Goal: Transaction & Acquisition: Purchase product/service

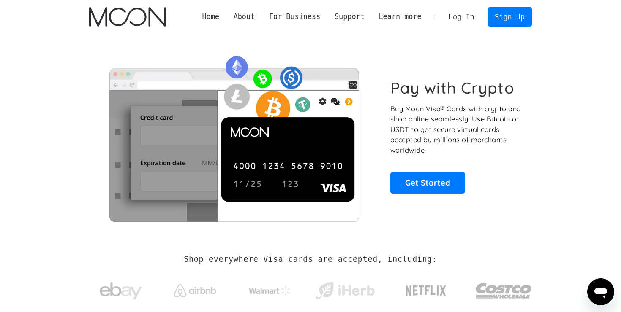
click at [459, 13] on link "Log In" at bounding box center [461, 17] width 40 height 19
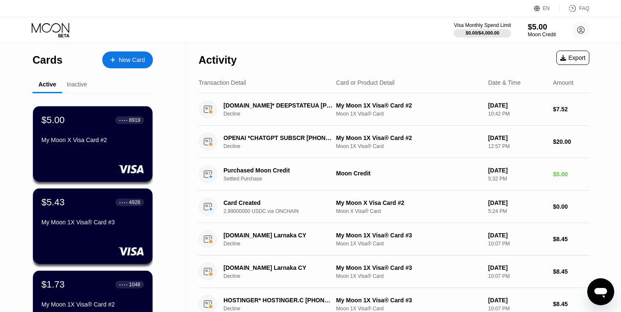
click at [546, 36] on div "Moon Credit" at bounding box center [541, 35] width 28 height 6
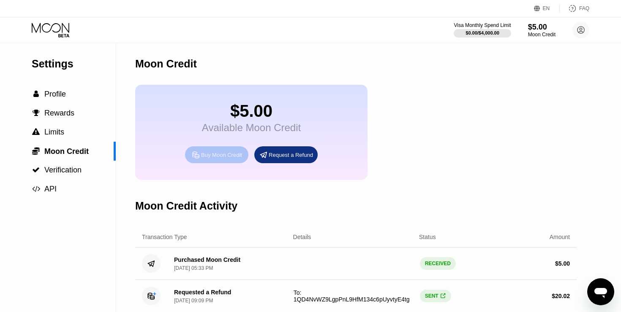
click at [218, 157] on div "Buy Moon Credit" at bounding box center [221, 155] width 41 height 7
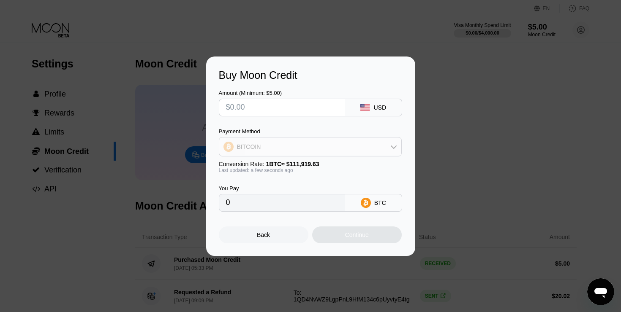
click at [261, 149] on div "BITCOIN" at bounding box center [310, 146] width 182 height 17
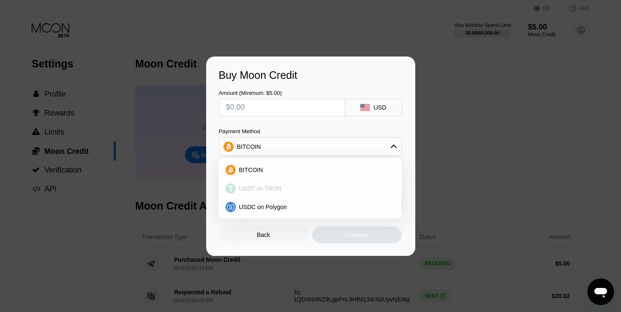
click at [249, 190] on span "USDT on TRON" at bounding box center [260, 188] width 43 height 7
type input "0.00"
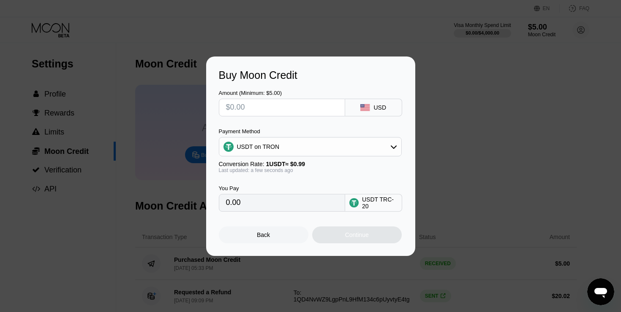
click at [259, 107] on input "text" at bounding box center [282, 107] width 112 height 17
type input "$20"
type input "20.20"
type input "$20"
click at [354, 241] on div "Continue" at bounding box center [357, 235] width 90 height 17
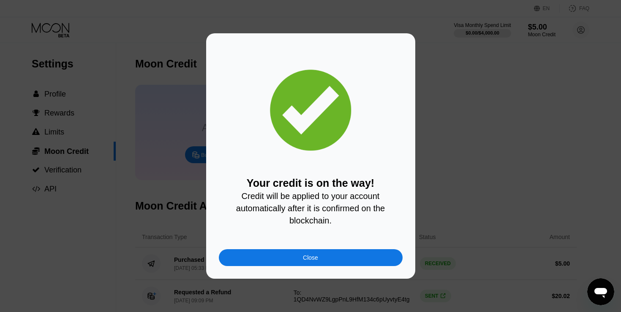
click at [234, 267] on div "Your credit is on the way! Credit will be applied to your account automatically…" at bounding box center [310, 156] width 209 height 246
click at [234, 261] on div "Close" at bounding box center [311, 258] width 184 height 17
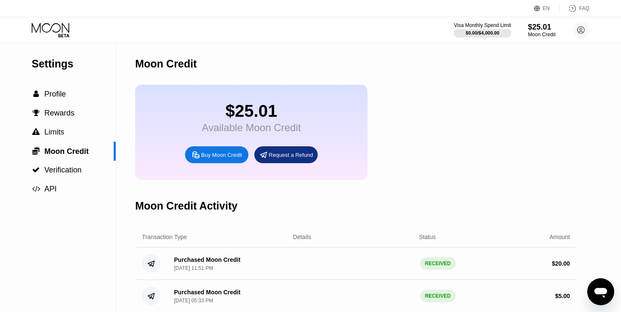
click at [58, 29] on icon at bounding box center [51, 30] width 39 height 15
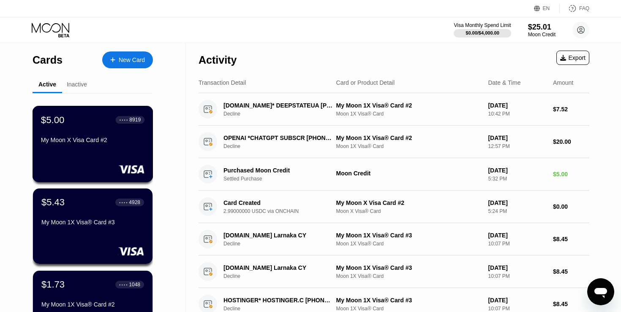
click at [97, 146] on div "My Moon X Visa Card #2" at bounding box center [92, 142] width 103 height 10
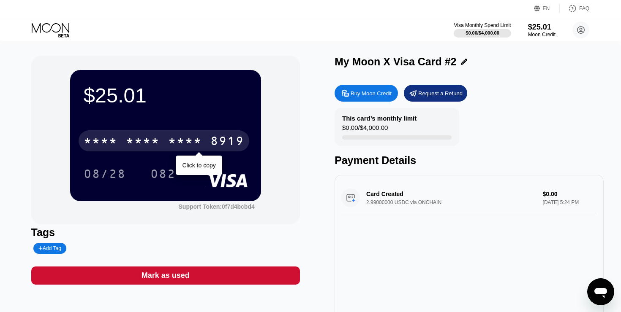
click at [119, 135] on div "* * * * * * * * * * * * 8919" at bounding box center [164, 140] width 171 height 21
